Goal: Task Accomplishment & Management: Use online tool/utility

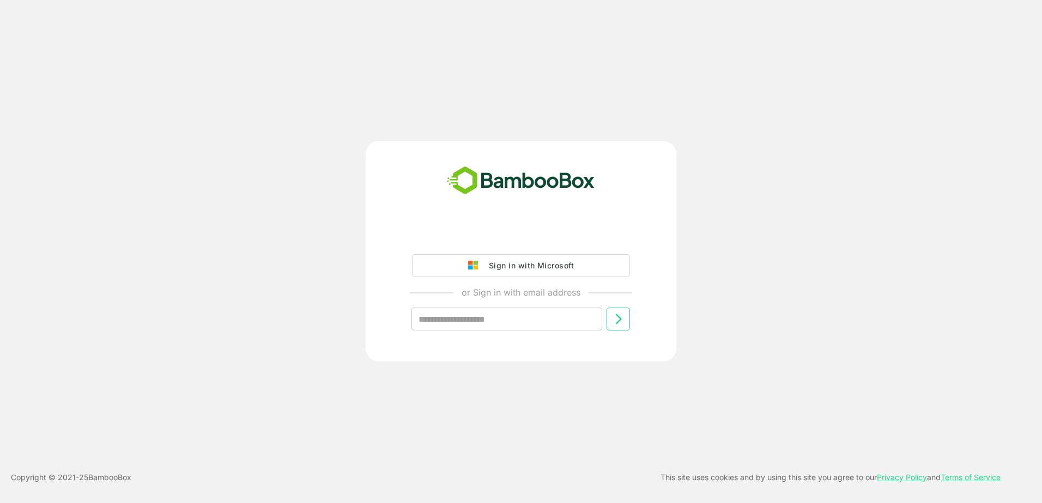
click at [562, 266] on div "Sign in with Microsoft" at bounding box center [528, 266] width 90 height 14
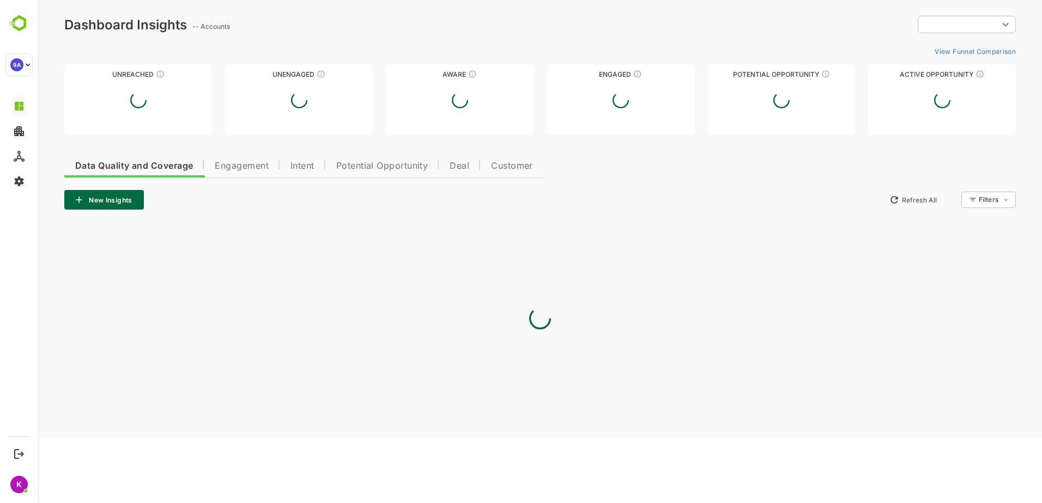
type input "**********"
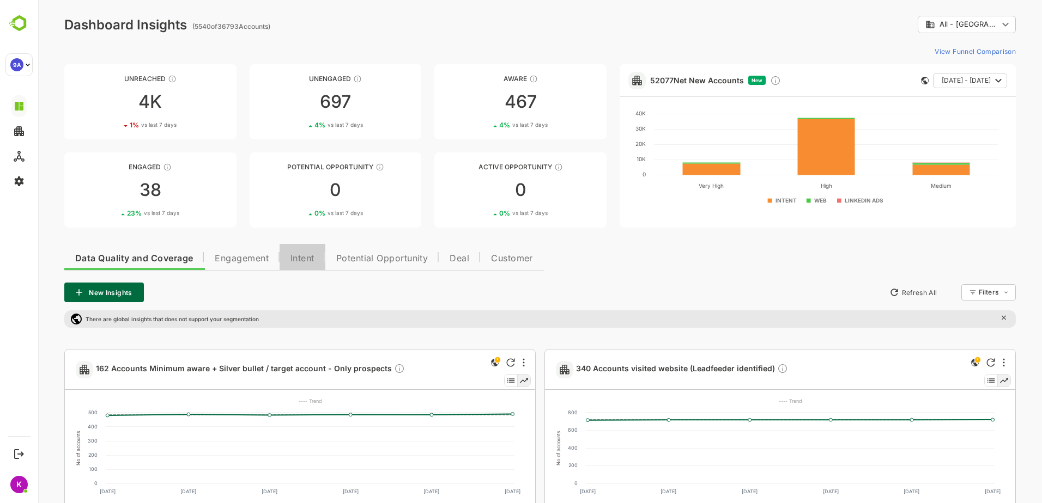
click at [312, 258] on span "Intent" at bounding box center [302, 258] width 24 height 9
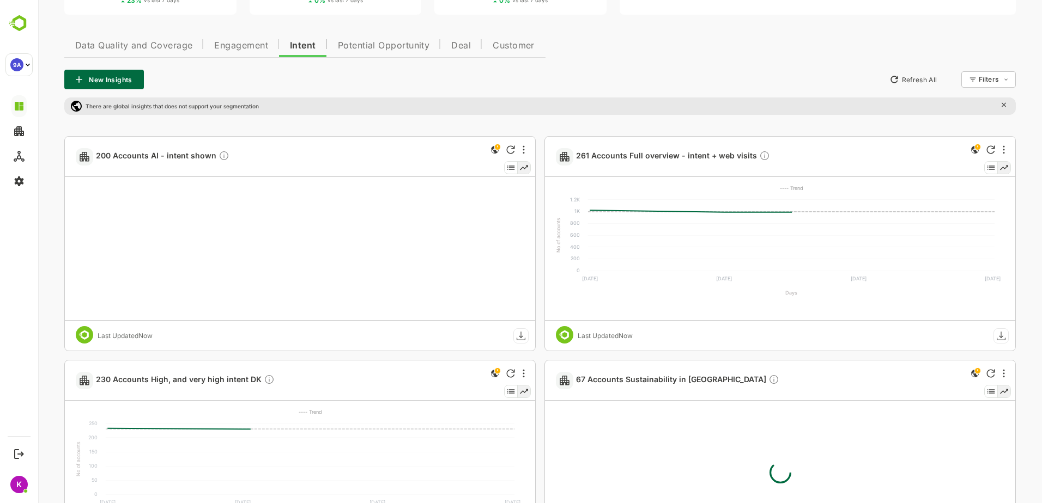
scroll to position [272, 0]
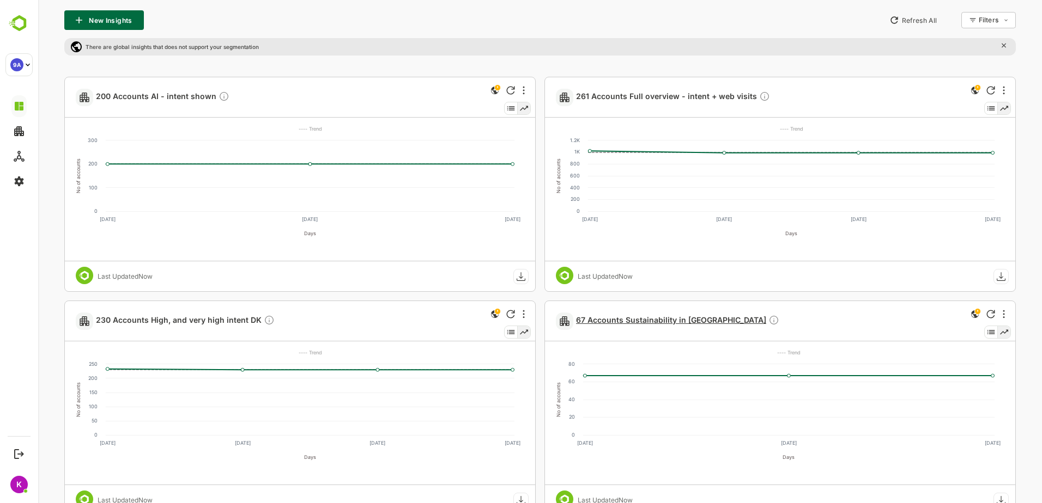
click at [673, 318] on span "67 Accounts Sustainability in DK" at bounding box center [677, 321] width 203 height 13
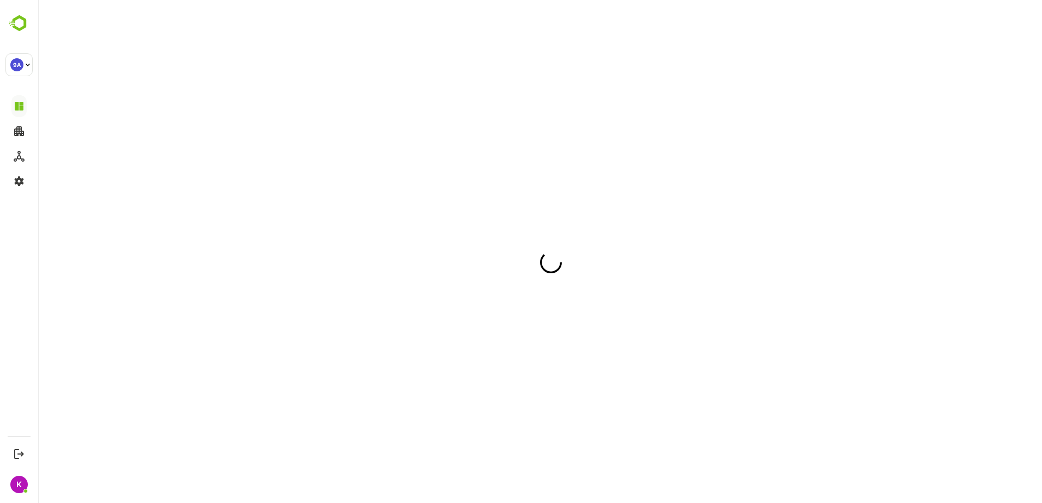
scroll to position [0, 0]
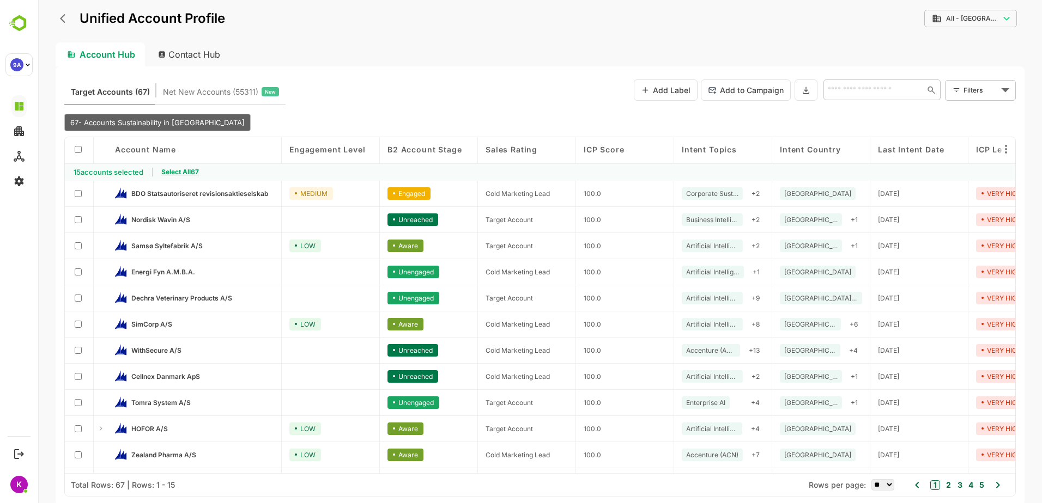
click at [192, 174] on span "Select All 67" at bounding box center [180, 172] width 38 height 8
click at [751, 94] on button "Add to Campaign" at bounding box center [746, 90] width 90 height 21
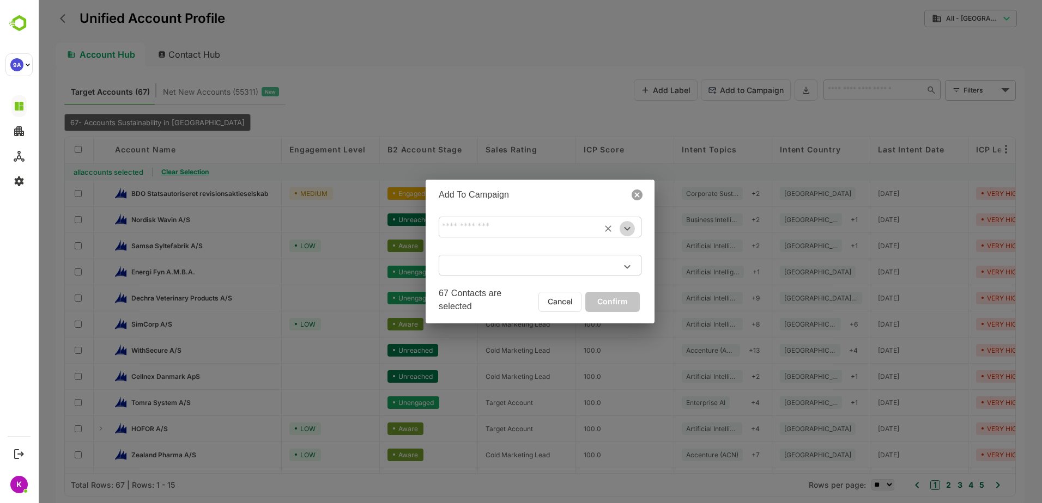
click at [627, 230] on icon "Open" at bounding box center [627, 229] width 6 height 4
click at [536, 194] on h2 "Add To Campaign" at bounding box center [540, 193] width 229 height 26
click at [636, 194] on icon at bounding box center [636, 195] width 13 height 13
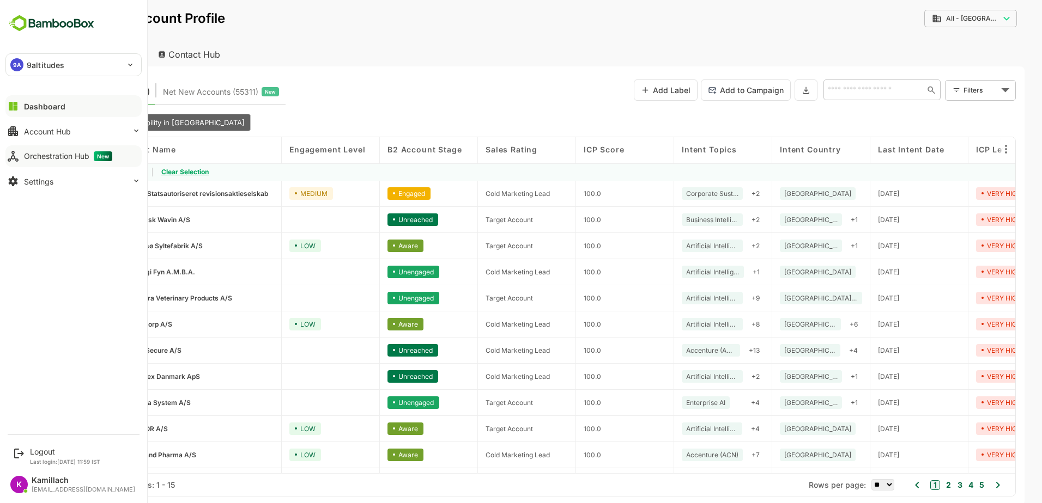
click at [35, 156] on div "Orchestration Hub New" at bounding box center [68, 156] width 88 height 10
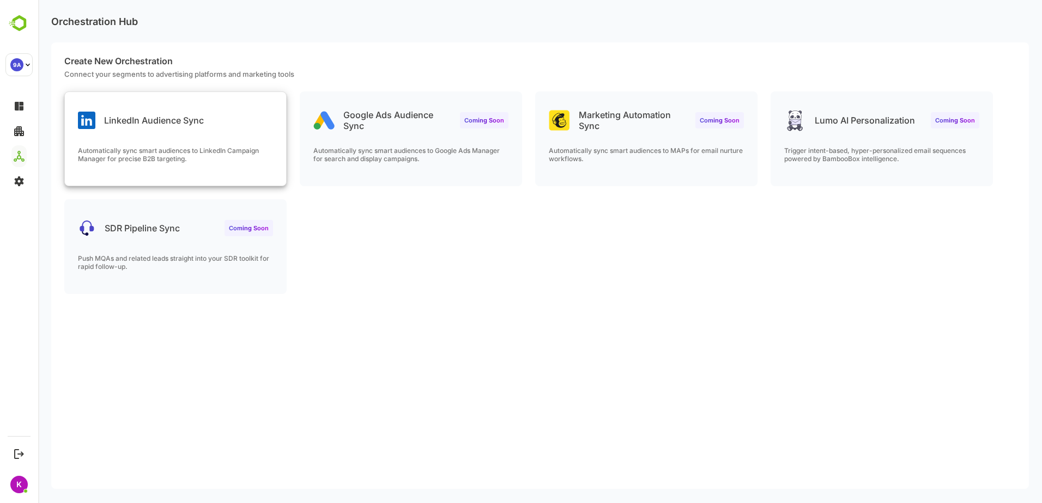
click at [189, 129] on div "LinkedIn Audience Sync" at bounding box center [141, 120] width 126 height 17
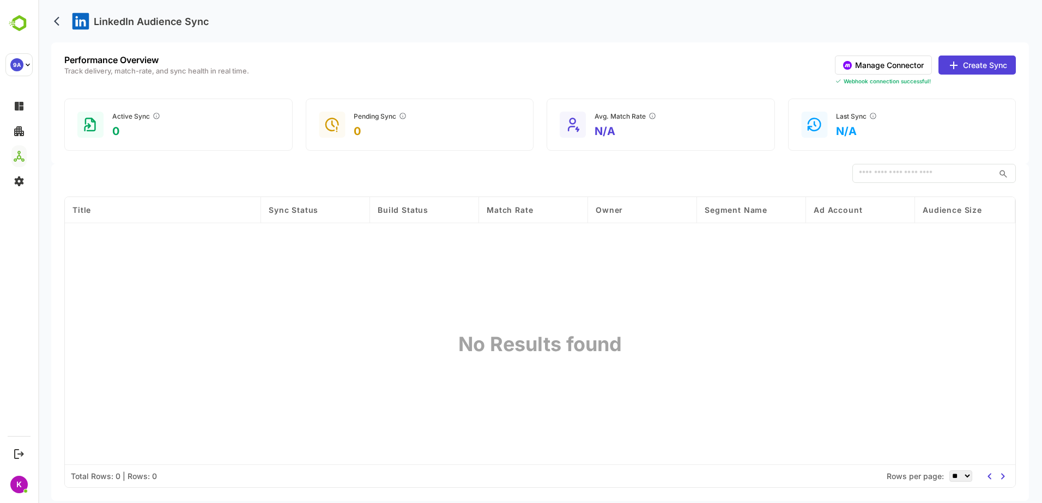
click at [982, 62] on button "Create Sync" at bounding box center [976, 65] width 77 height 19
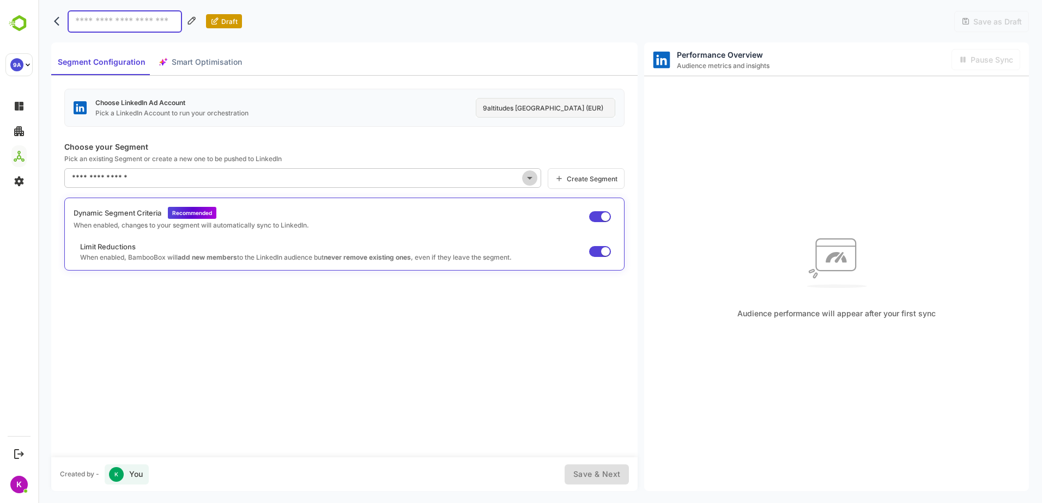
click at [530, 182] on icon "Open" at bounding box center [529, 178] width 13 height 13
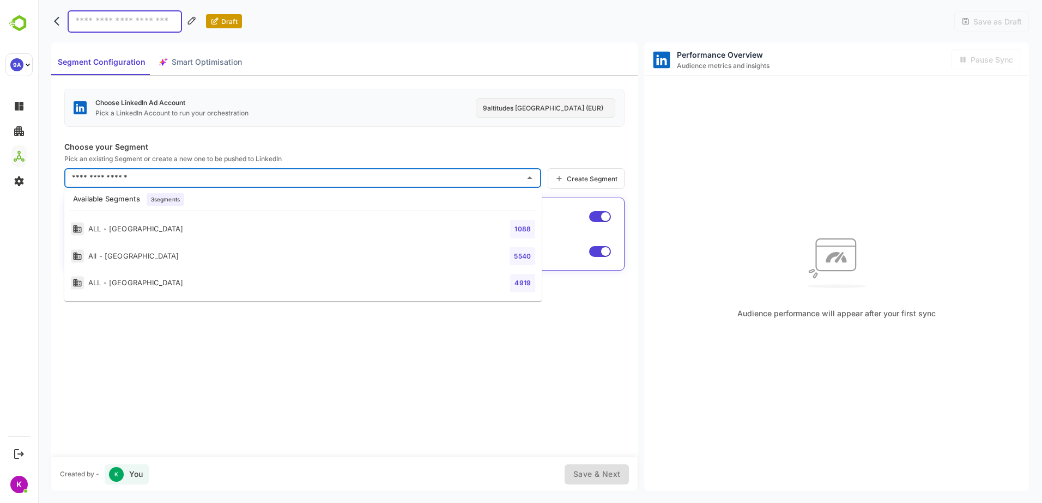
click at [308, 260] on li "All - Denmark 5540" at bounding box center [302, 256] width 477 height 27
type input "**********"
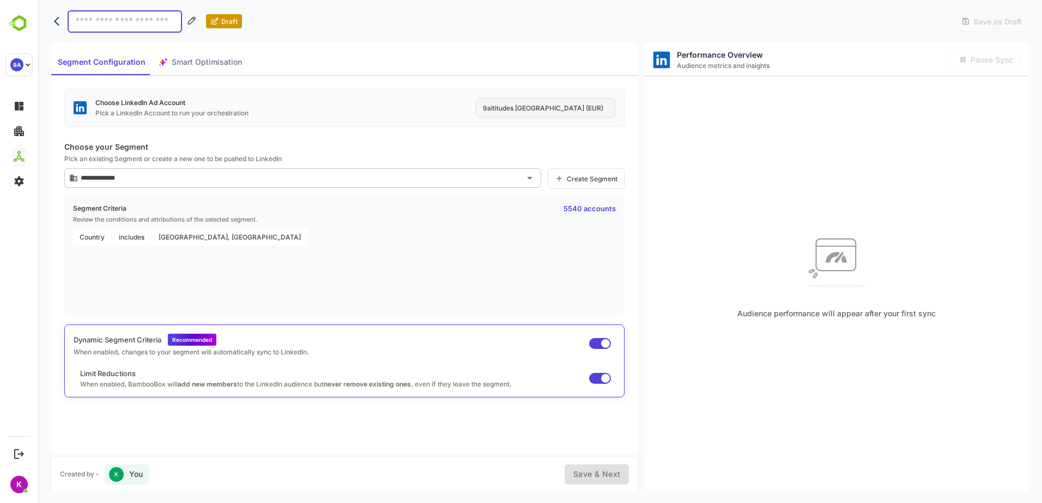
click at [559, 178] on icon at bounding box center [559, 178] width 9 height 9
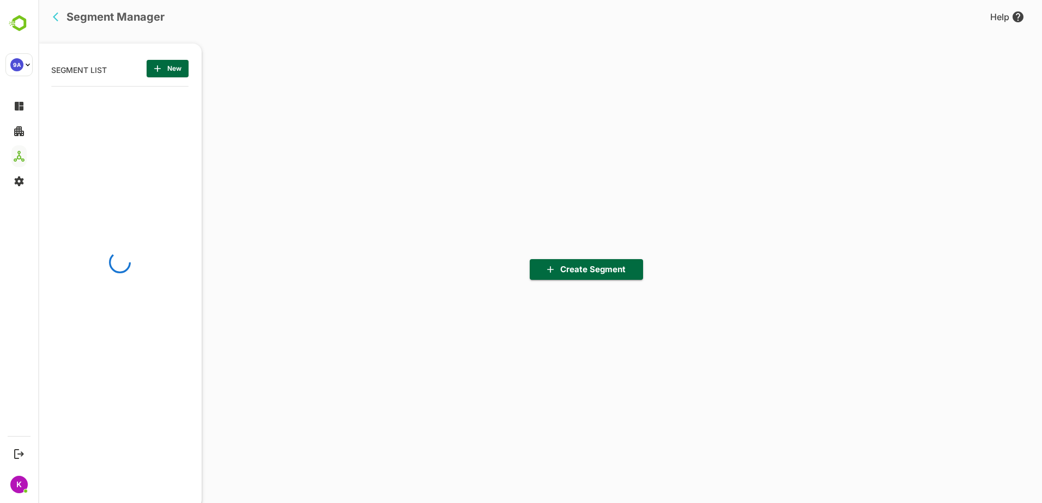
scroll to position [3, 3]
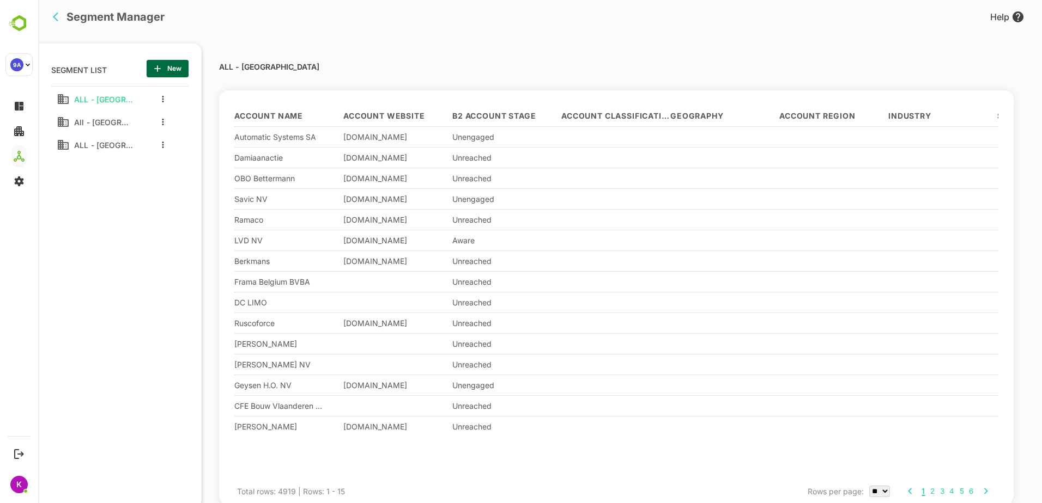
click at [133, 123] on div "All - [GEOGRAPHIC_DATA]" at bounding box center [94, 122] width 87 height 20
click at [102, 119] on span "All - [GEOGRAPHIC_DATA]" at bounding box center [101, 122] width 63 height 9
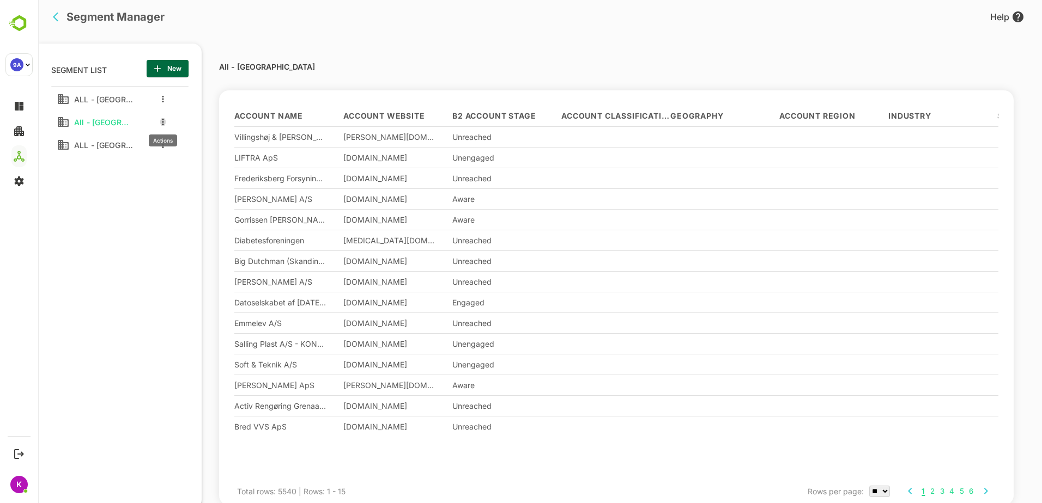
click at [162, 122] on icon "more actions" at bounding box center [163, 122] width 2 height 7
click at [162, 122] on div at bounding box center [540, 251] width 1004 height 503
click at [158, 66] on icon "button" at bounding box center [157, 68] width 11 height 11
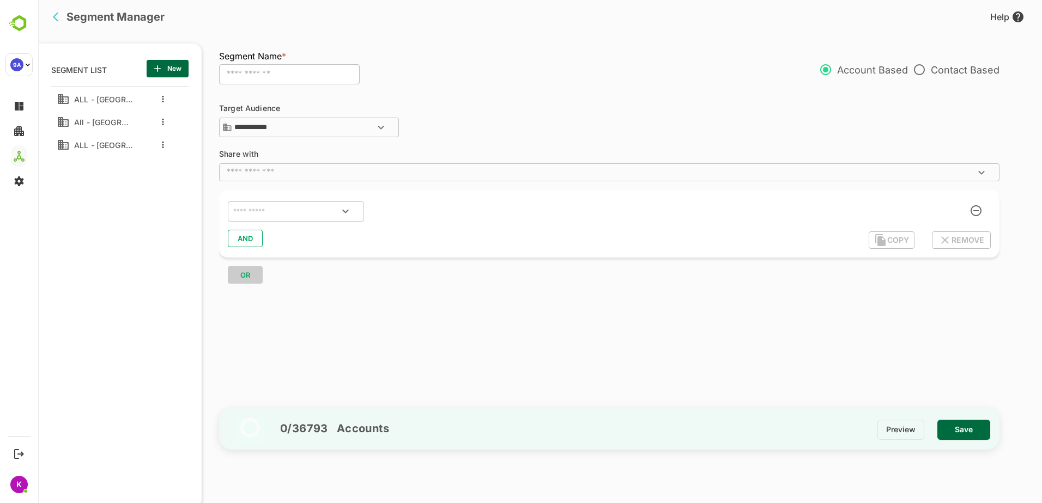
click at [268, 72] on input "text" at bounding box center [289, 74] width 141 height 21
click at [282, 76] on input "*******" at bounding box center [289, 74] width 141 height 21
click at [378, 125] on icon "Open" at bounding box center [380, 127] width 13 height 13
type input "**********"
click at [379, 125] on icon "Close" at bounding box center [380, 127] width 13 height 13
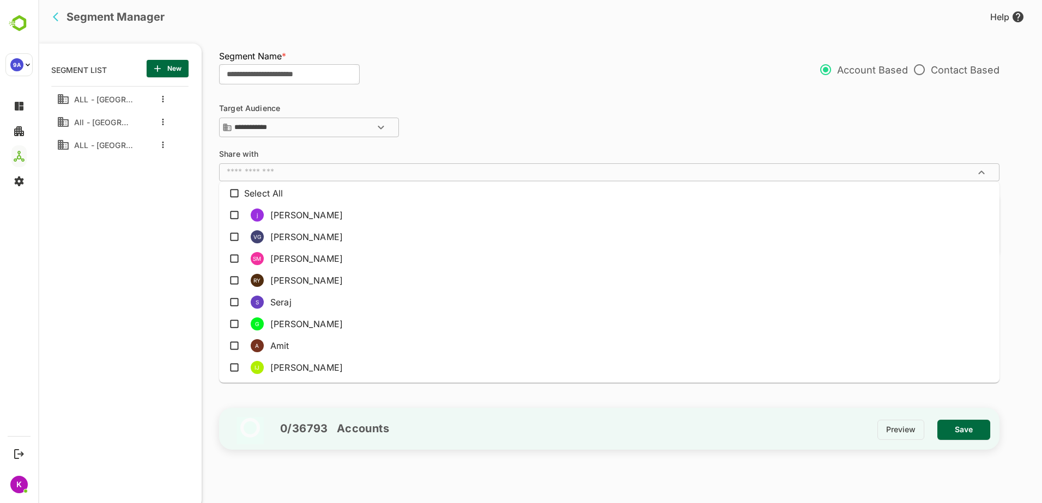
click at [376, 175] on input "text" at bounding box center [600, 172] width 756 height 11
click at [377, 175] on input "text" at bounding box center [600, 172] width 756 height 11
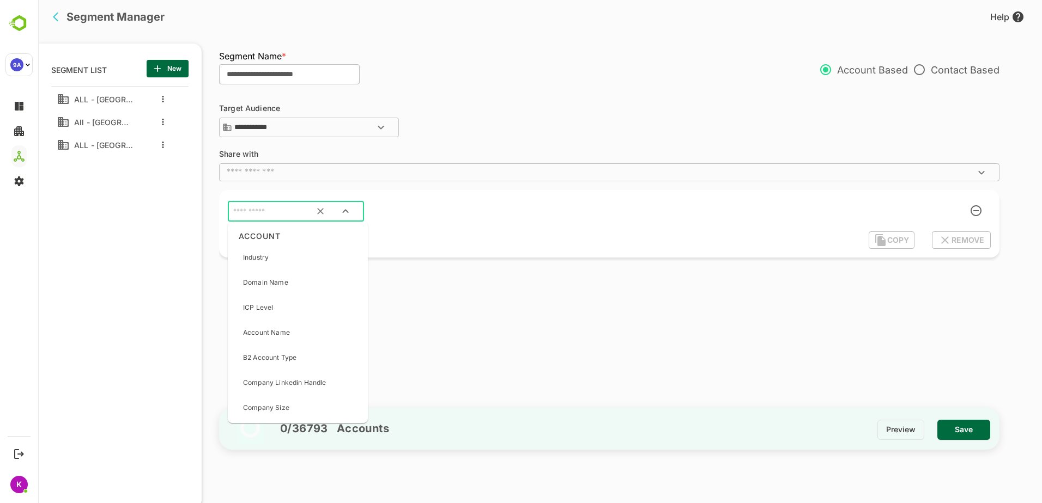
click at [301, 214] on input "text" at bounding box center [282, 212] width 102 height 14
type input "**"
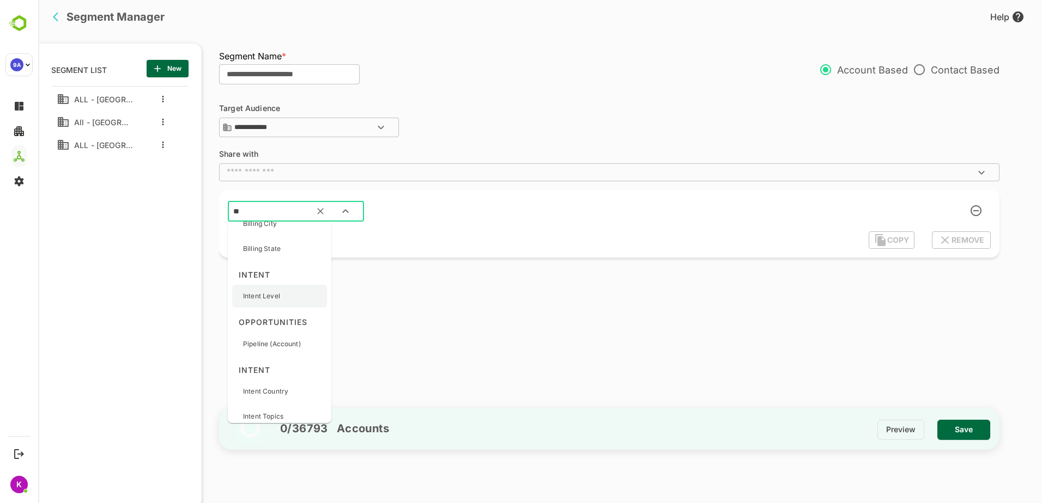
scroll to position [163, 0]
click at [275, 365] on p "Intent Topics" at bounding box center [263, 362] width 40 height 10
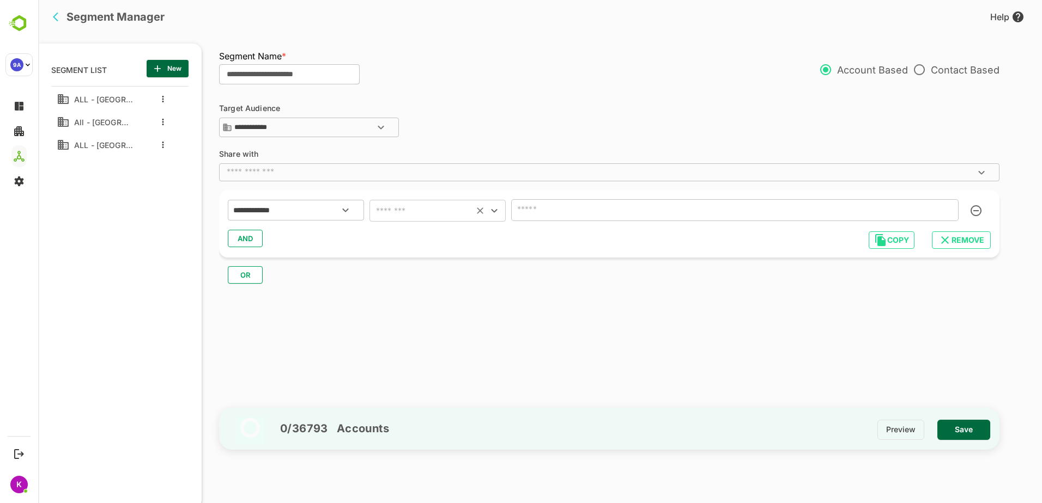
click at [484, 214] on icon "Clear" at bounding box center [480, 210] width 11 height 11
click at [497, 214] on icon "Open" at bounding box center [494, 210] width 13 height 13
click at [472, 239] on li "includes" at bounding box center [437, 238] width 136 height 20
type input "********"
click at [529, 210] on input "text" at bounding box center [718, 210] width 409 height 15
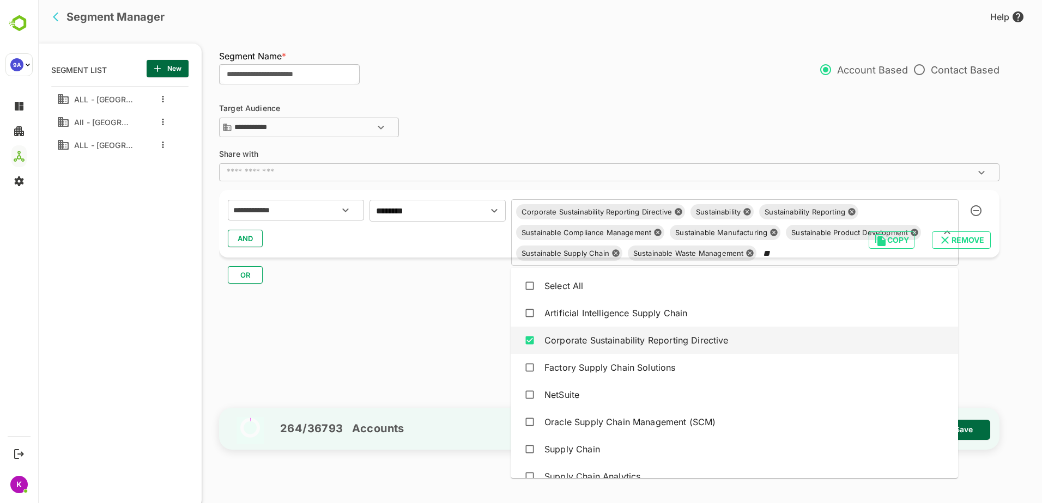
type input "*"
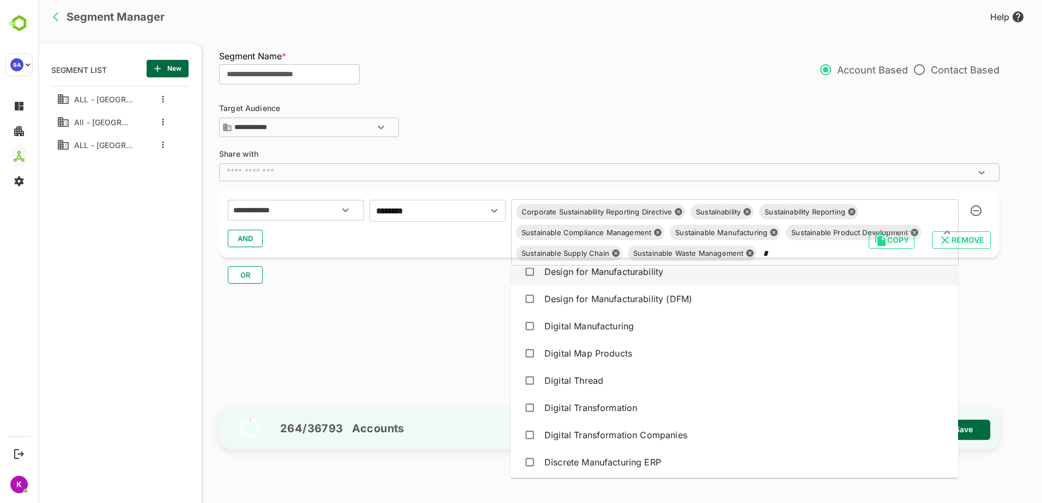
scroll to position [0, 0]
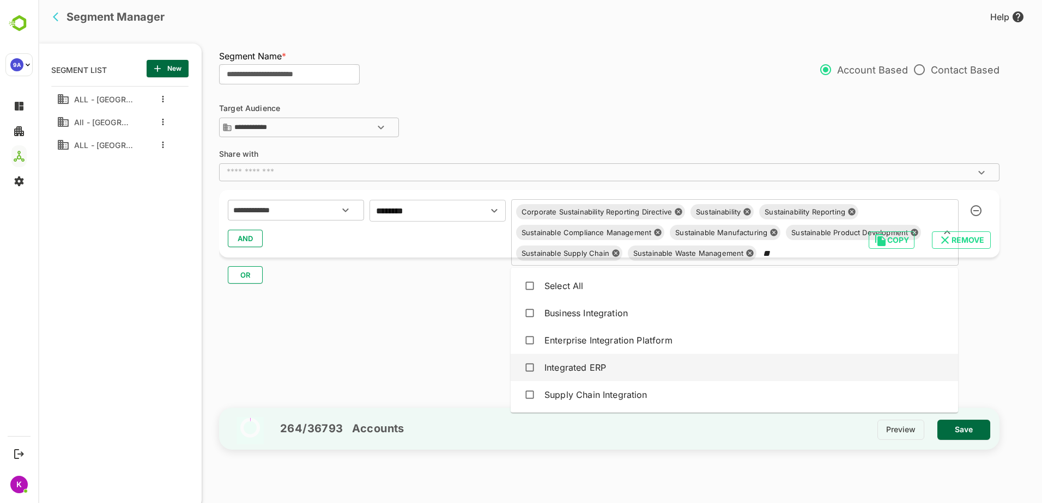
type input "*"
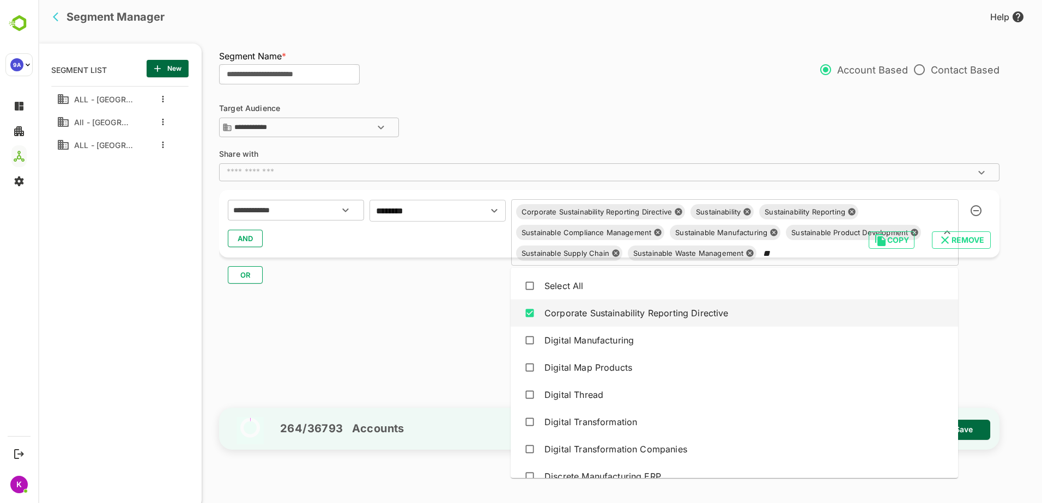
type input "*"
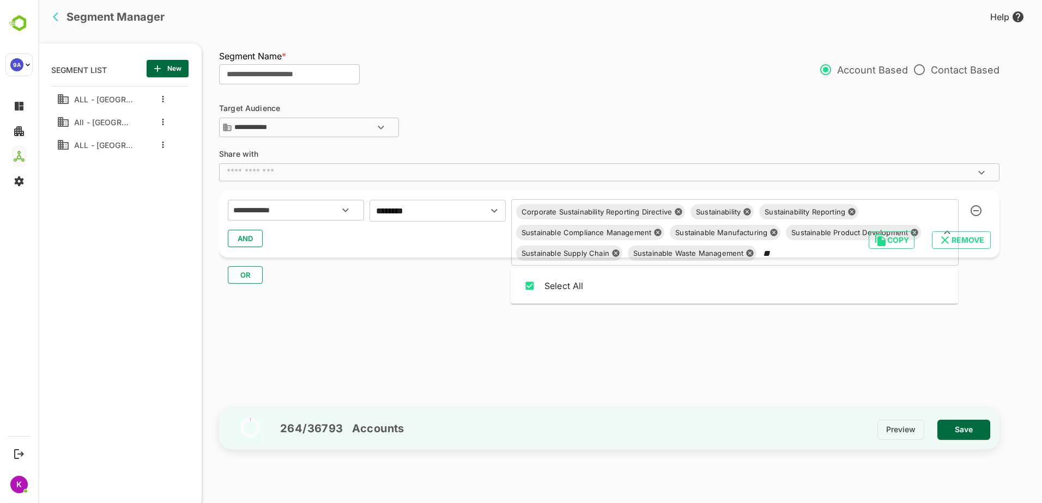
type input "*"
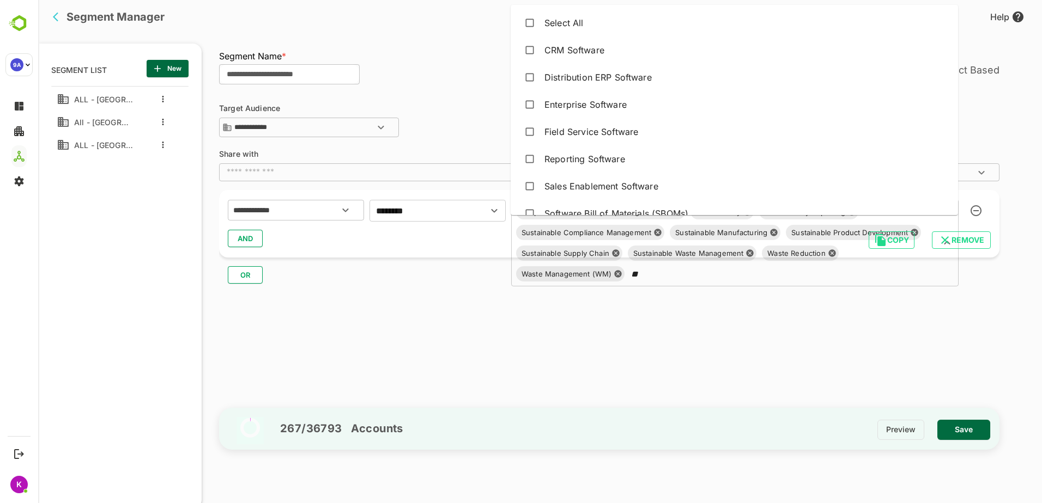
type input "*"
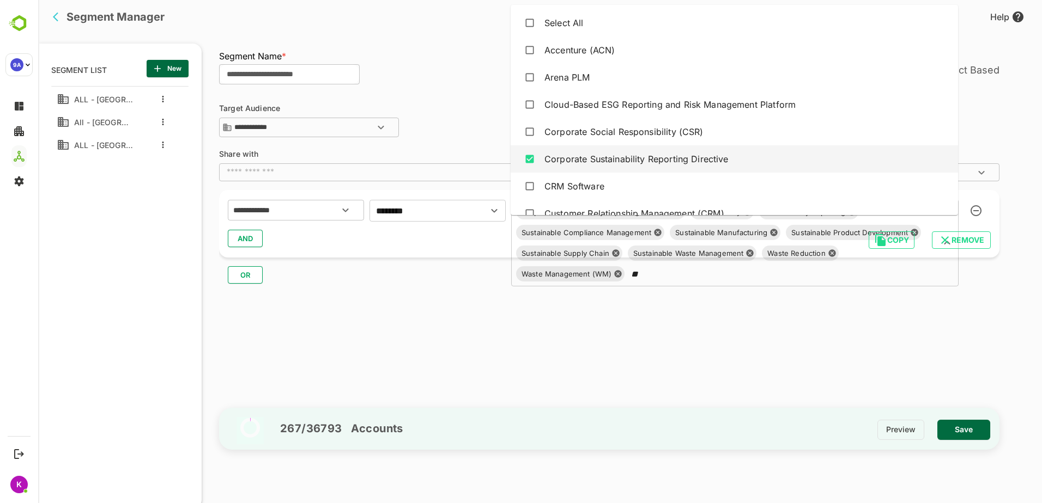
type input "*"
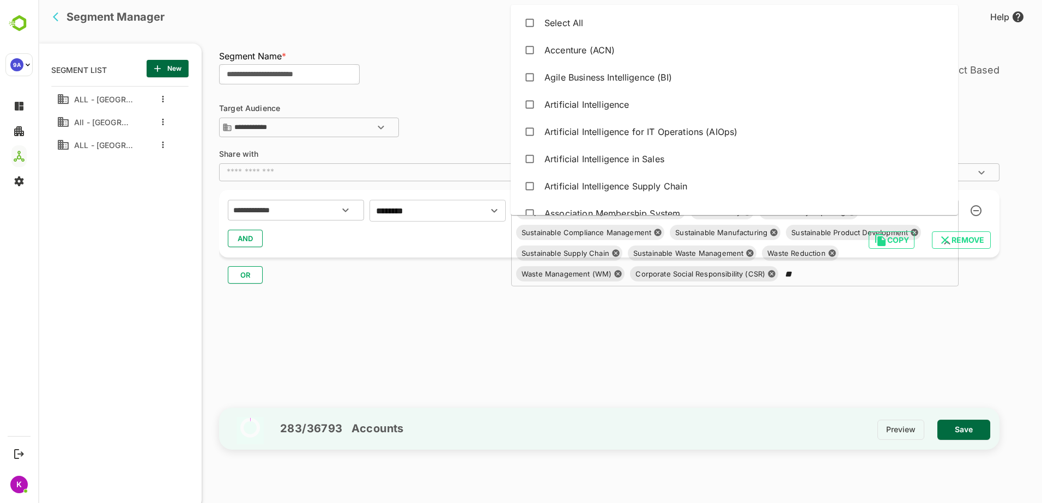
type input "*"
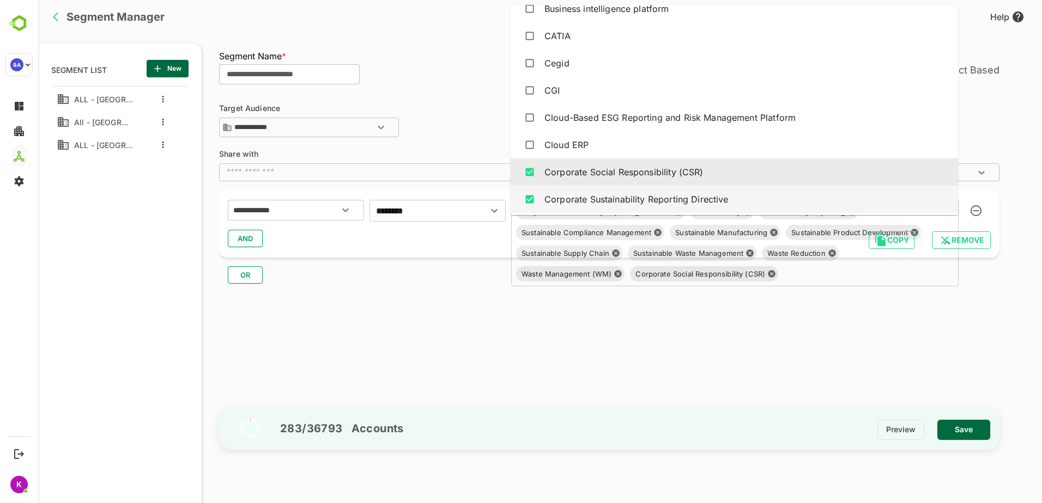
scroll to position [532, 0]
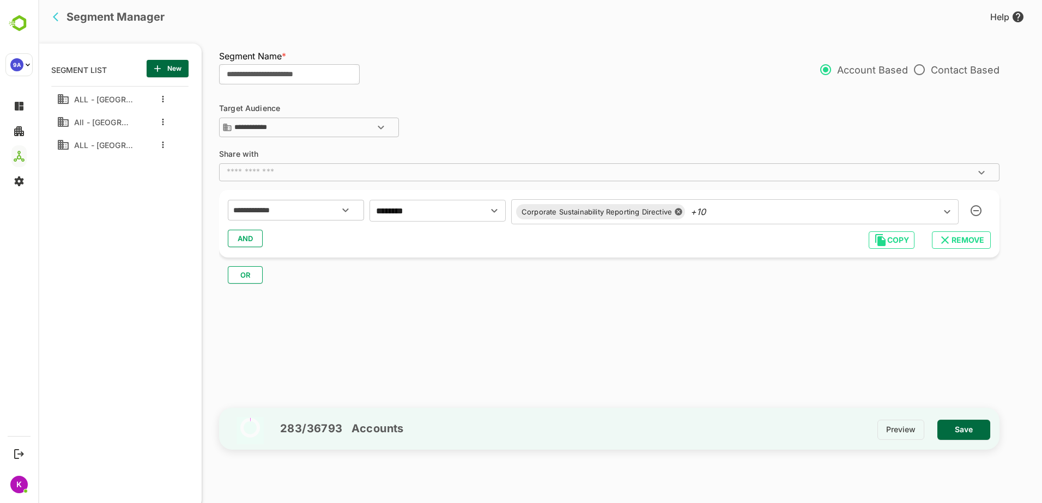
click at [968, 312] on div "**********" at bounding box center [614, 247] width 791 height 312
click at [964, 436] on span "Save" at bounding box center [963, 430] width 35 height 14
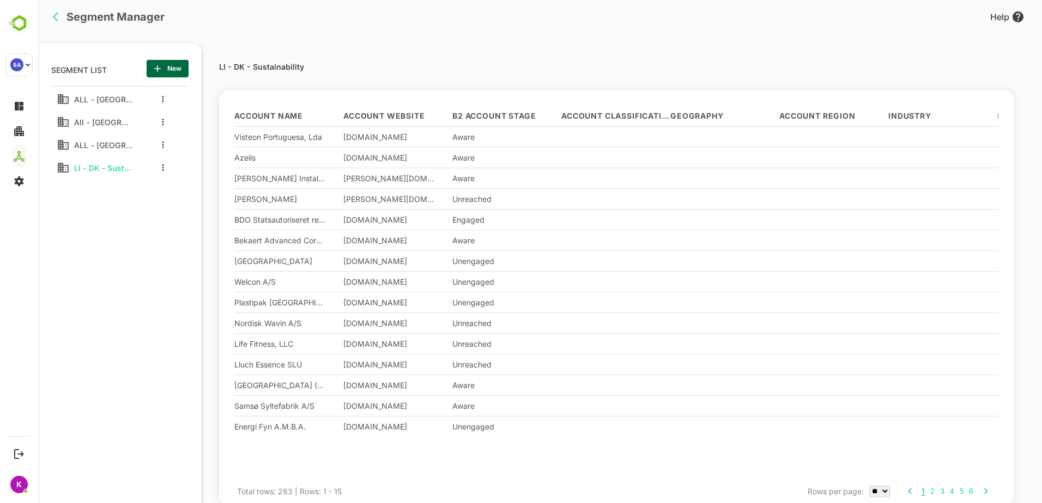
click at [160, 167] on div at bounding box center [160, 168] width 44 height 20
click at [163, 167] on icon "more actions" at bounding box center [163, 168] width 2 height 7
click at [174, 184] on icon at bounding box center [173, 187] width 6 height 6
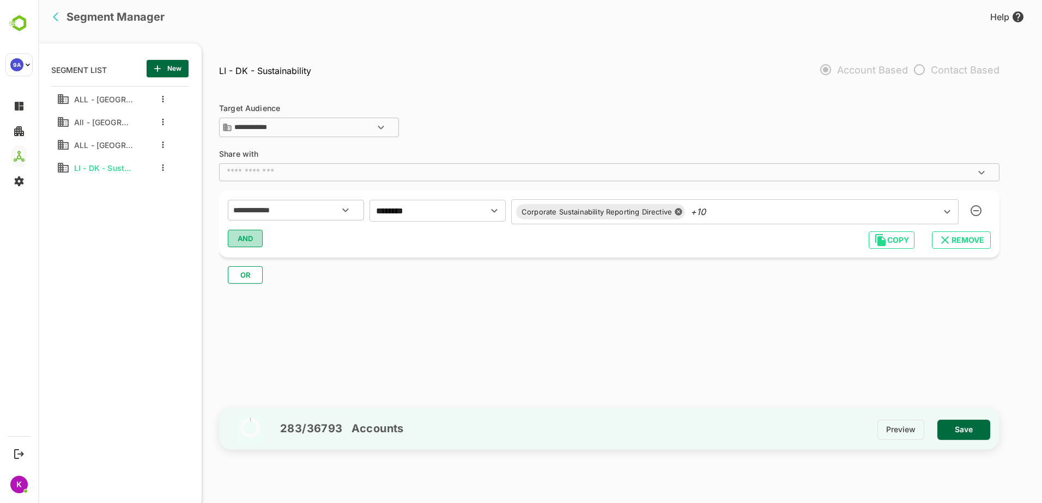
click at [241, 240] on span "AND" at bounding box center [245, 239] width 16 height 14
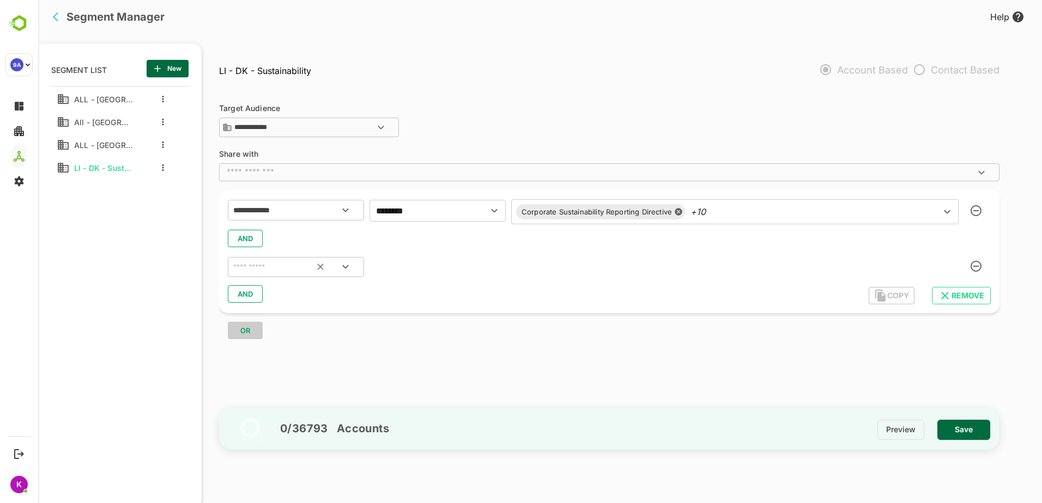
click at [261, 268] on input "text" at bounding box center [282, 267] width 102 height 14
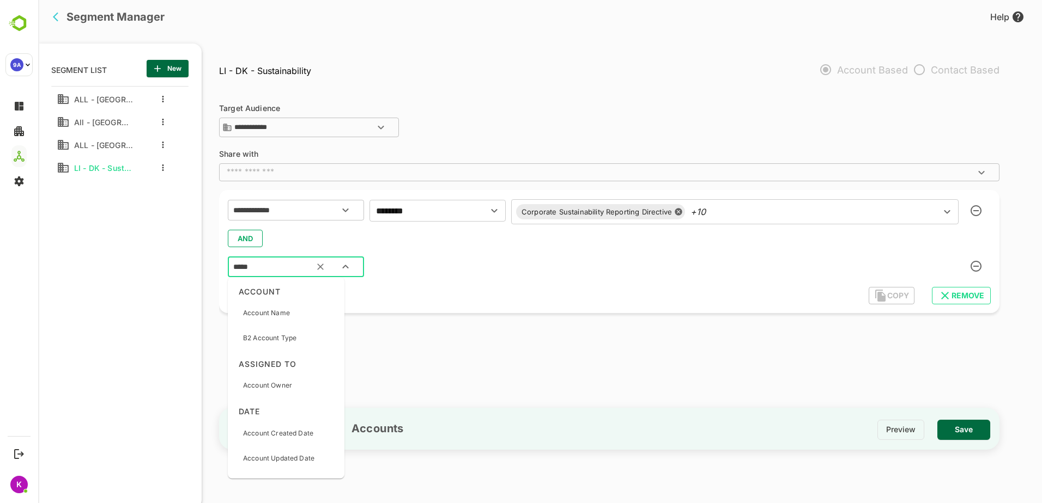
type input "******"
click at [269, 308] on div "Country" at bounding box center [276, 313] width 89 height 23
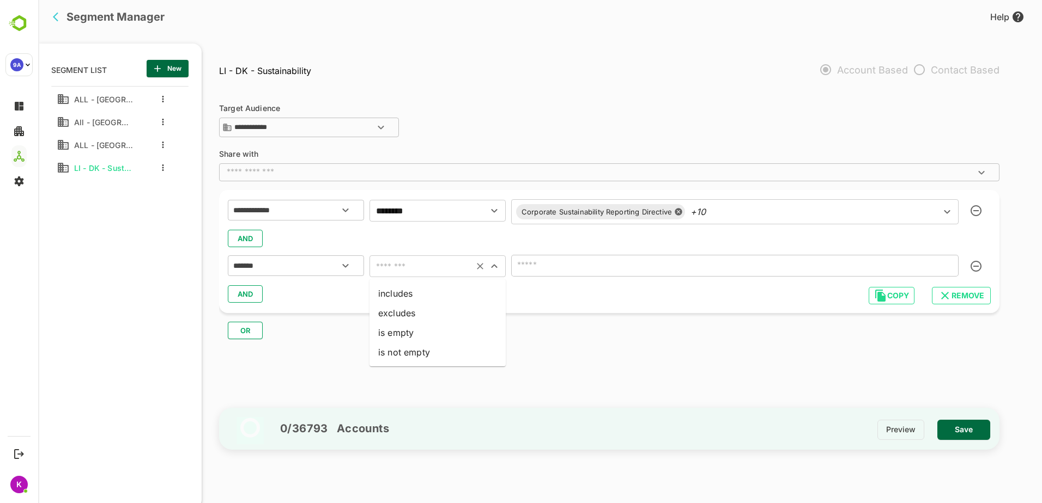
click at [429, 272] on input "text" at bounding box center [422, 266] width 98 height 15
click at [421, 290] on li "includes" at bounding box center [437, 294] width 136 height 20
type input "********"
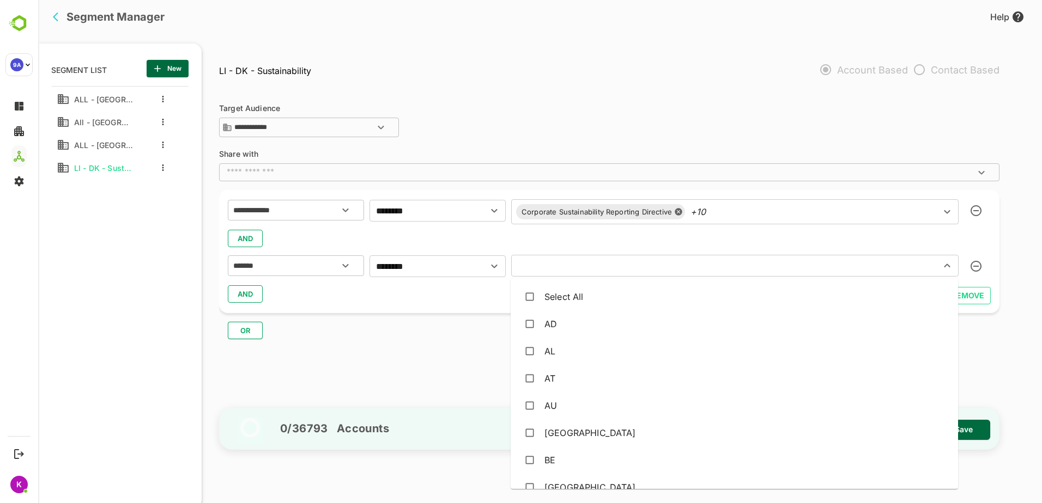
click at [527, 270] on input "text" at bounding box center [718, 265] width 409 height 15
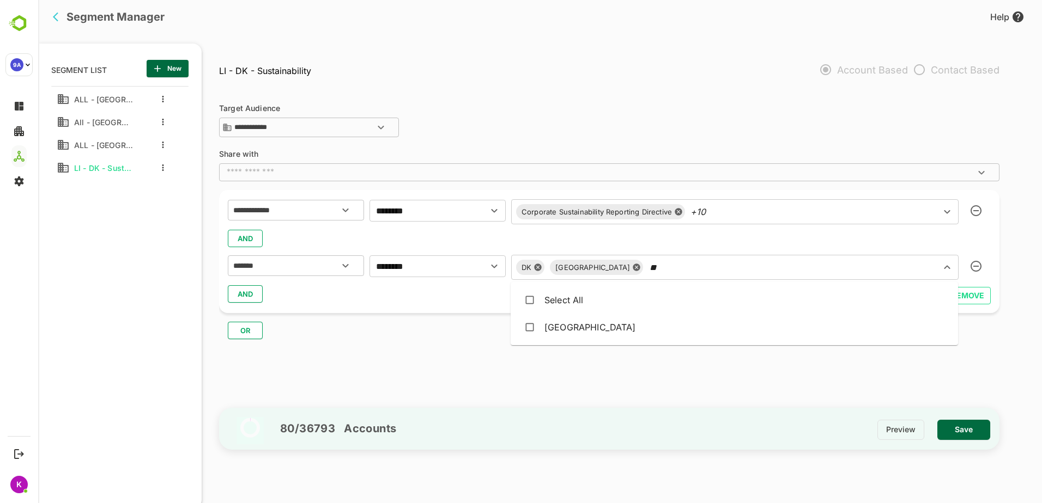
type input "*"
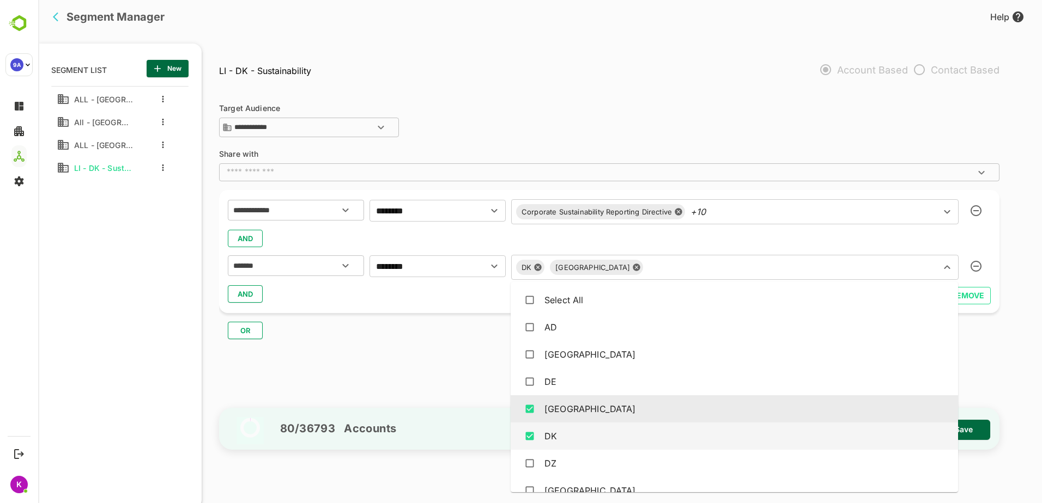
scroll to position [450, 0]
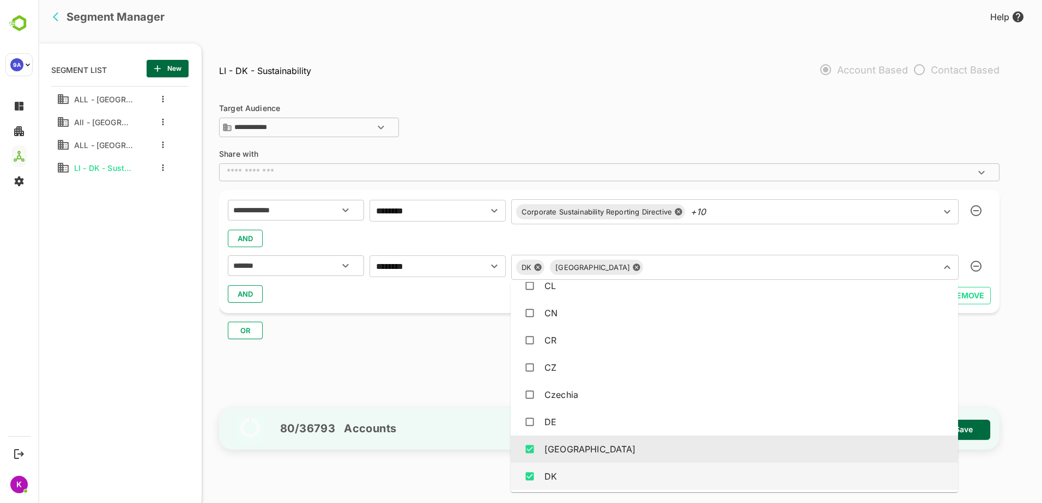
click at [455, 370] on div "**********" at bounding box center [614, 247] width 791 height 312
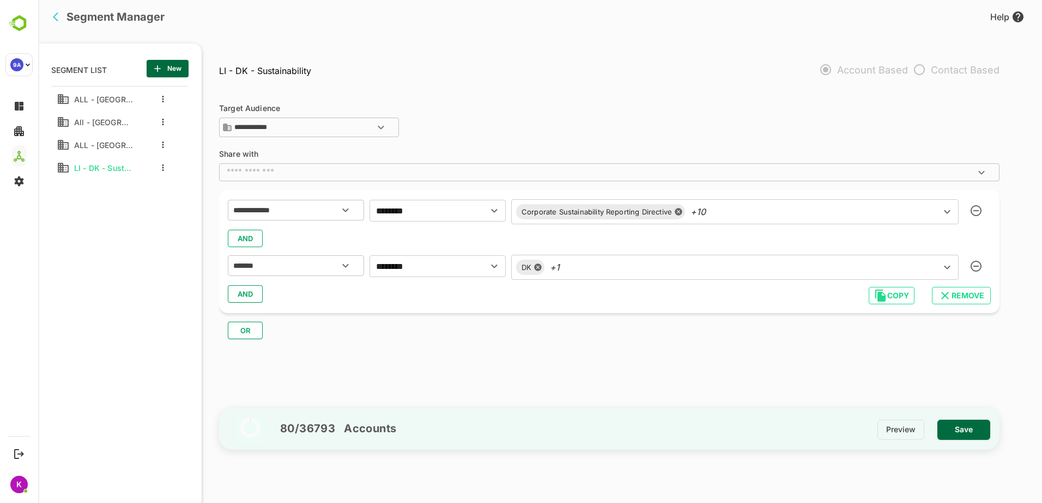
click at [975, 428] on span "Save" at bounding box center [963, 430] width 35 height 14
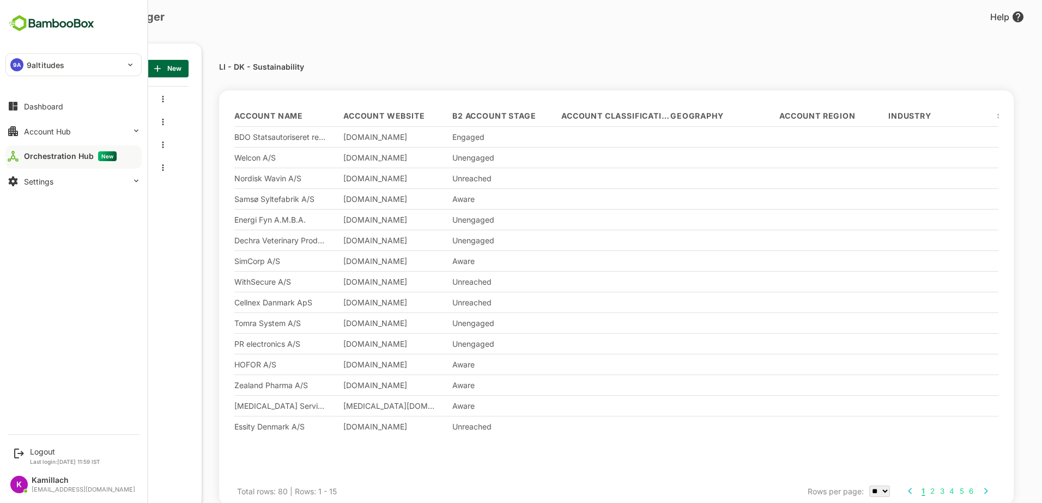
click at [25, 156] on div "Orchestration Hub New" at bounding box center [70, 156] width 93 height 10
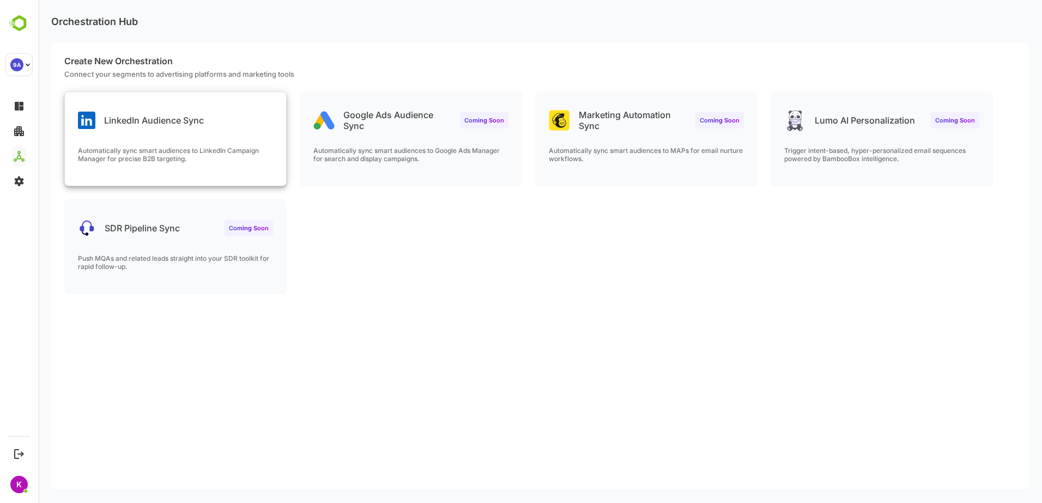
click at [180, 134] on div "LinkedIn Audience Sync Automatically sync smart audiences to LinkedIn Campaign …" at bounding box center [175, 139] width 221 height 94
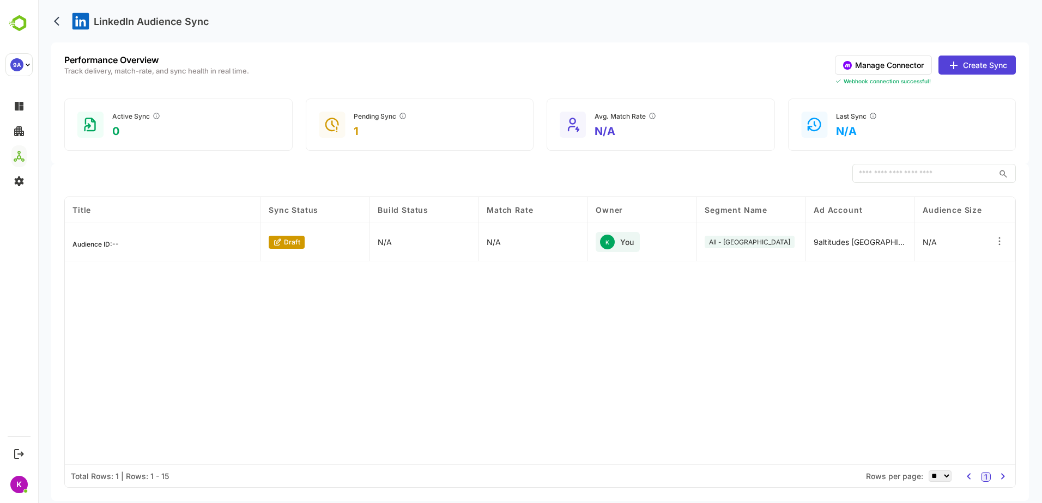
click at [987, 58] on button "Create Sync" at bounding box center [976, 65] width 77 height 19
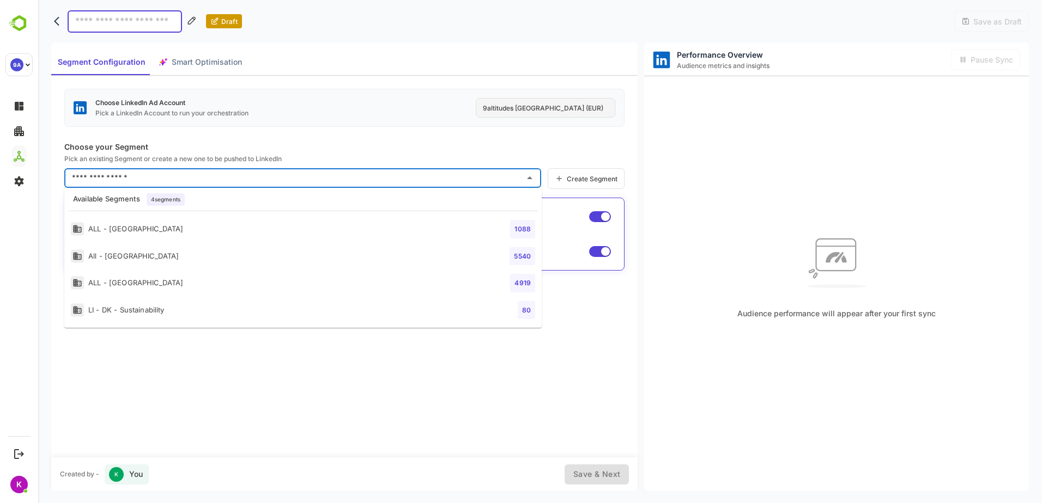
click at [488, 180] on input "text" at bounding box center [294, 177] width 451 height 17
click at [320, 302] on li "LI - DK - Sustainability 80" at bounding box center [302, 310] width 477 height 27
type input "**********"
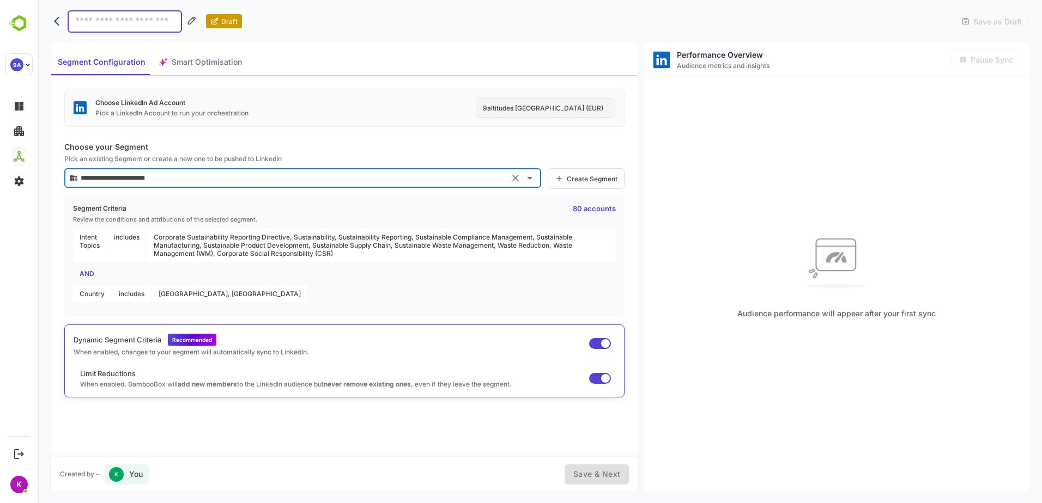
click at [225, 57] on span "Smart Optimisation" at bounding box center [207, 63] width 70 height 14
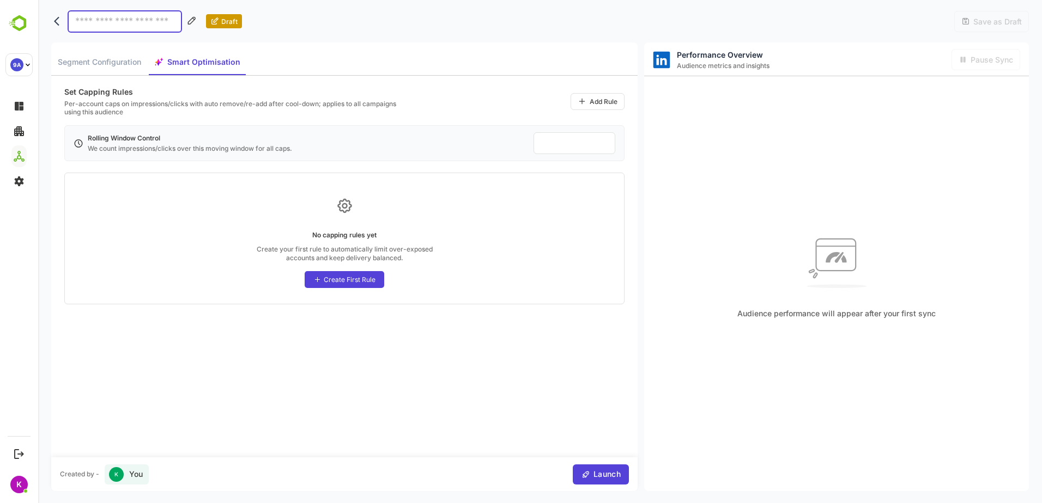
click at [580, 100] on icon at bounding box center [582, 101] width 9 height 9
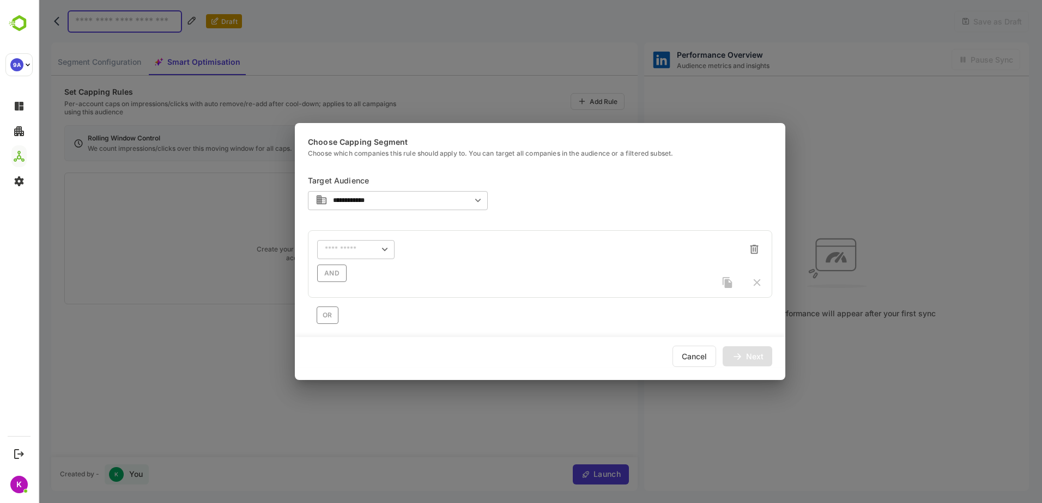
click at [702, 359] on div "Cancel" at bounding box center [694, 356] width 44 height 21
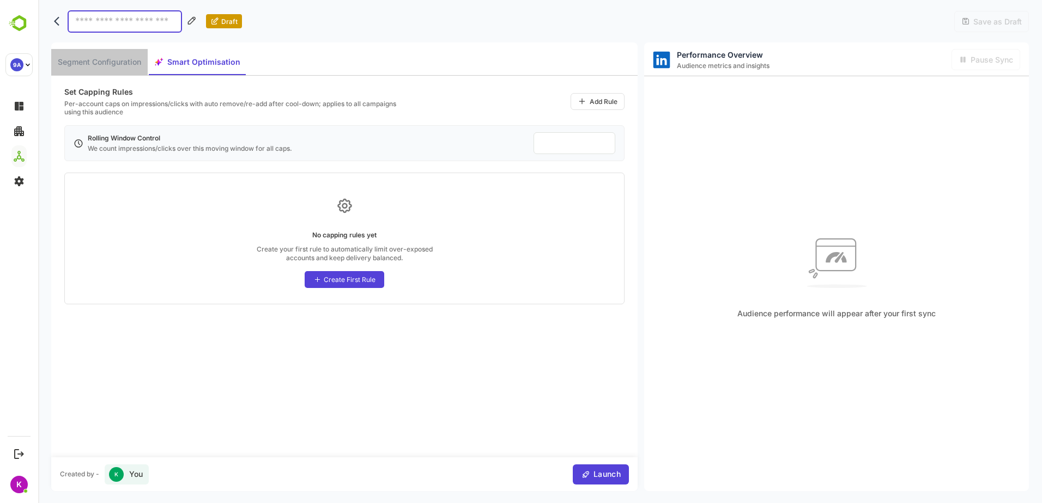
click at [112, 68] on span "Segment Configuration" at bounding box center [99, 63] width 83 height 14
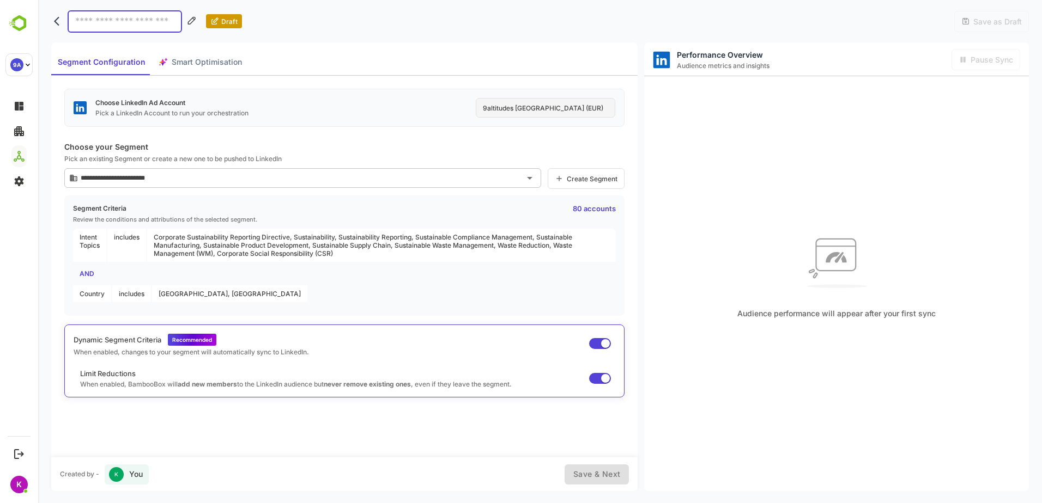
click at [146, 23] on input at bounding box center [125, 21] width 114 height 22
type input "**********"
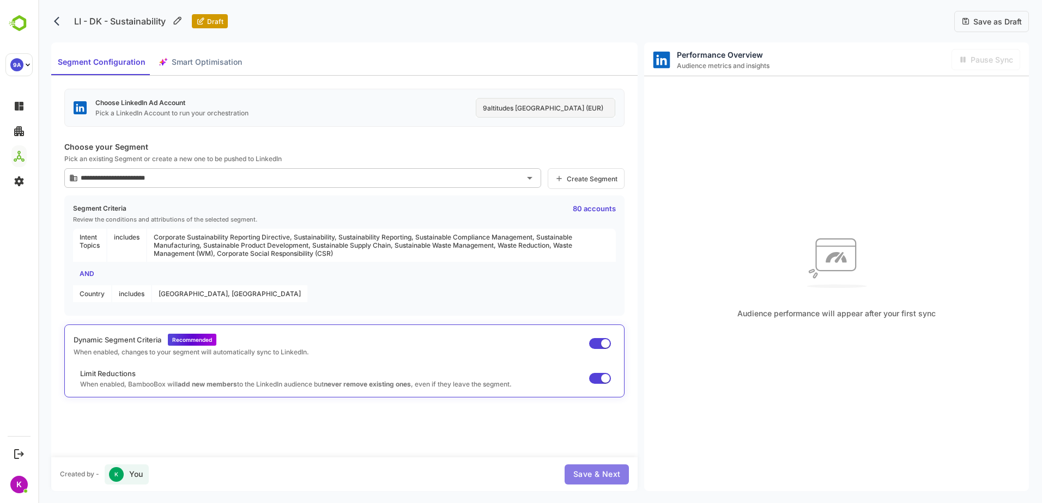
click at [582, 475] on span "Save & Next" at bounding box center [596, 475] width 47 height 14
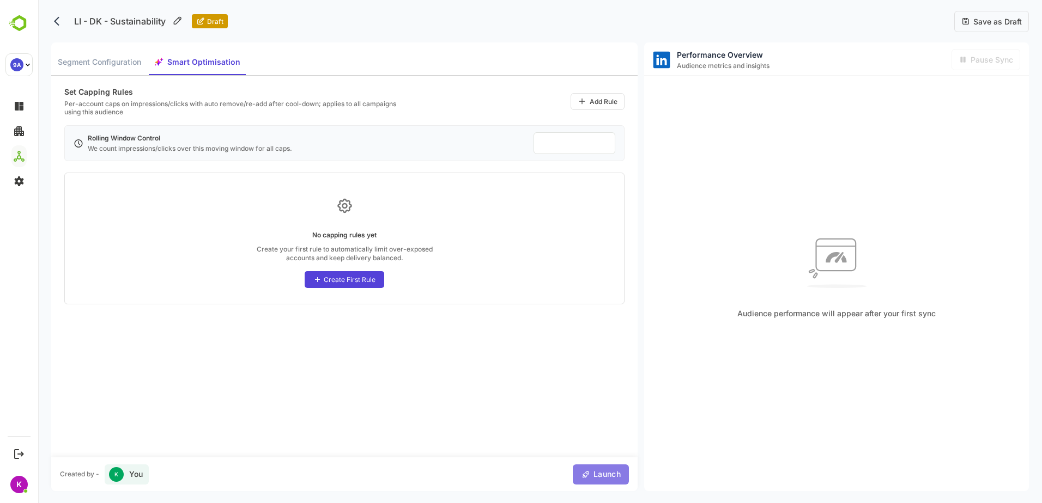
click at [585, 475] on icon "button" at bounding box center [585, 474] width 9 height 9
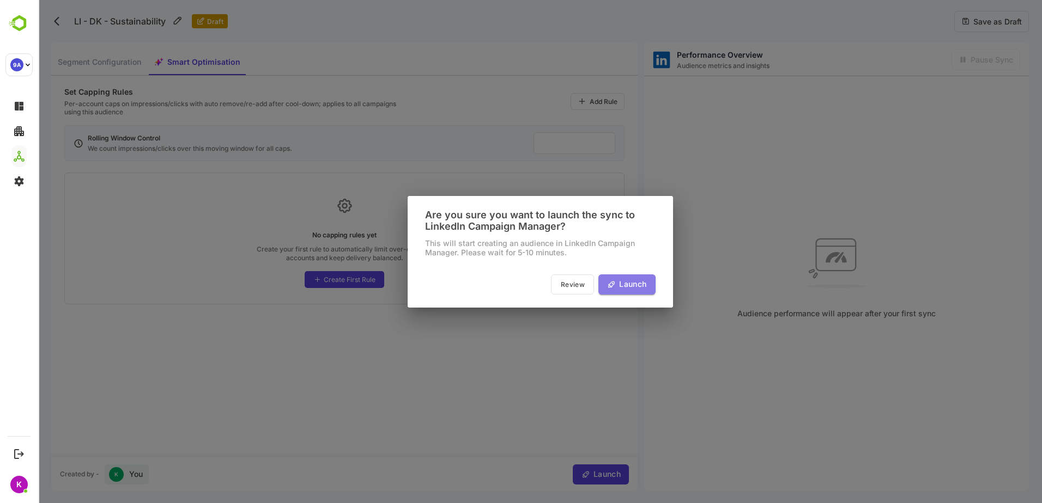
click at [631, 285] on span "Launch" at bounding box center [631, 285] width 31 height 14
